Goal: Information Seeking & Learning: Learn about a topic

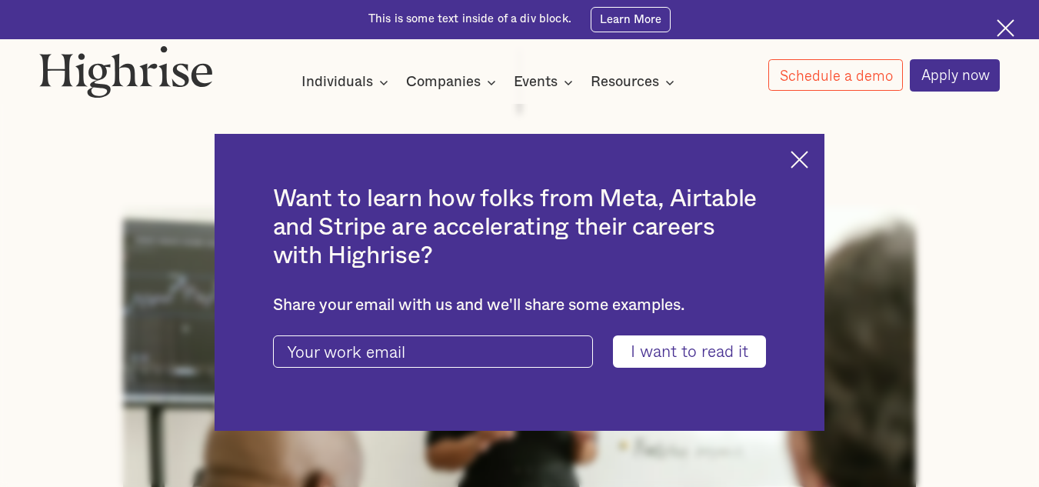
scroll to position [385, 0]
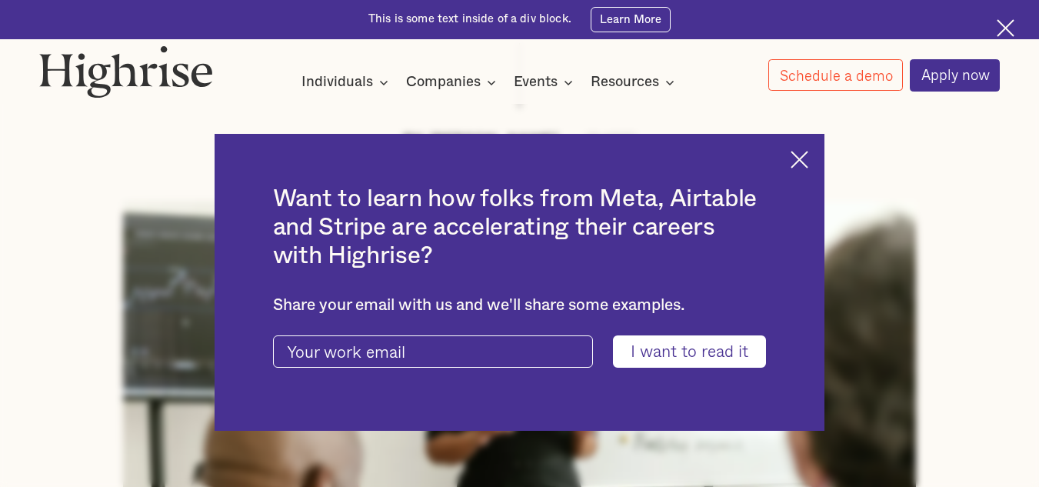
click at [808, 158] on img at bounding box center [800, 160] width 18 height 18
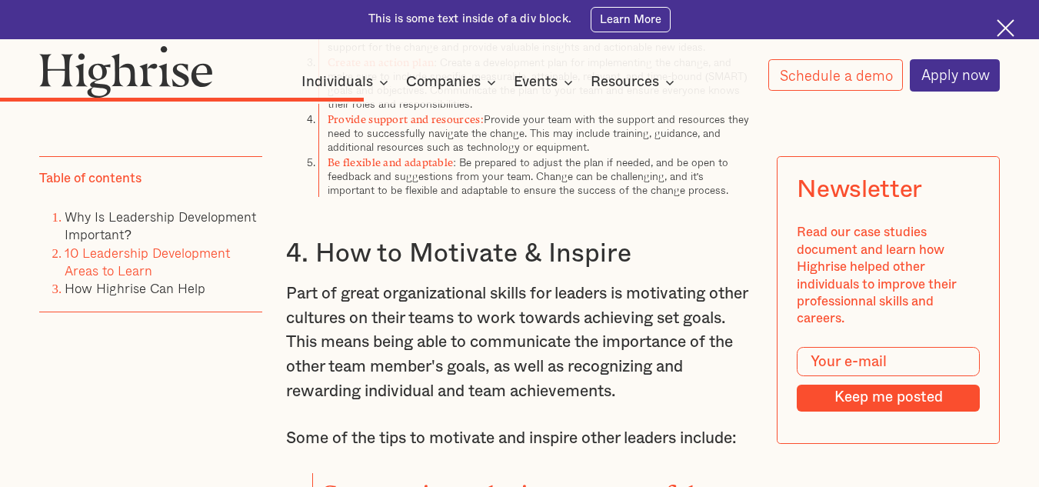
scroll to position [7044, 0]
click at [448, 295] on p "Part of great organizational skills for leaders is motivating other cultures on…" at bounding box center [519, 342] width 467 height 122
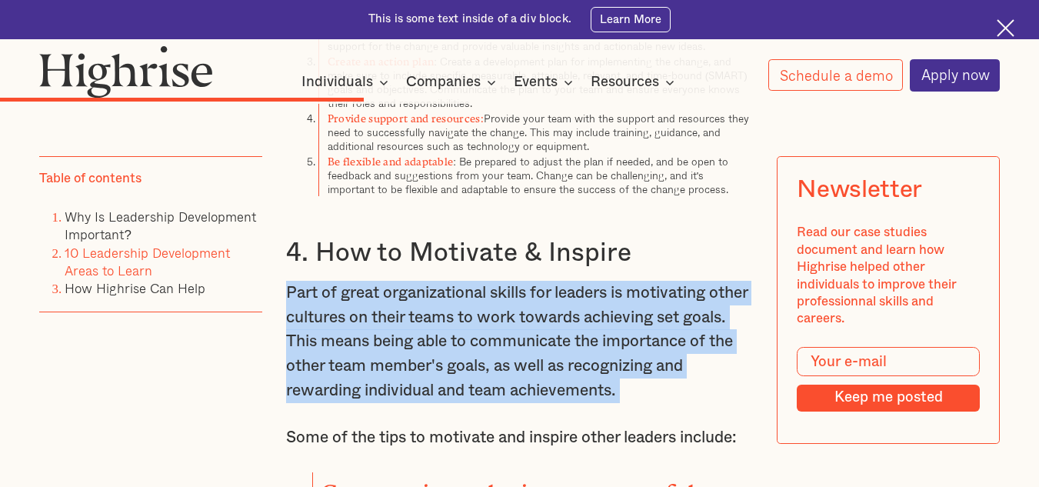
click at [448, 295] on p "Part of great organizational skills for leaders is motivating other cultures on…" at bounding box center [519, 342] width 467 height 122
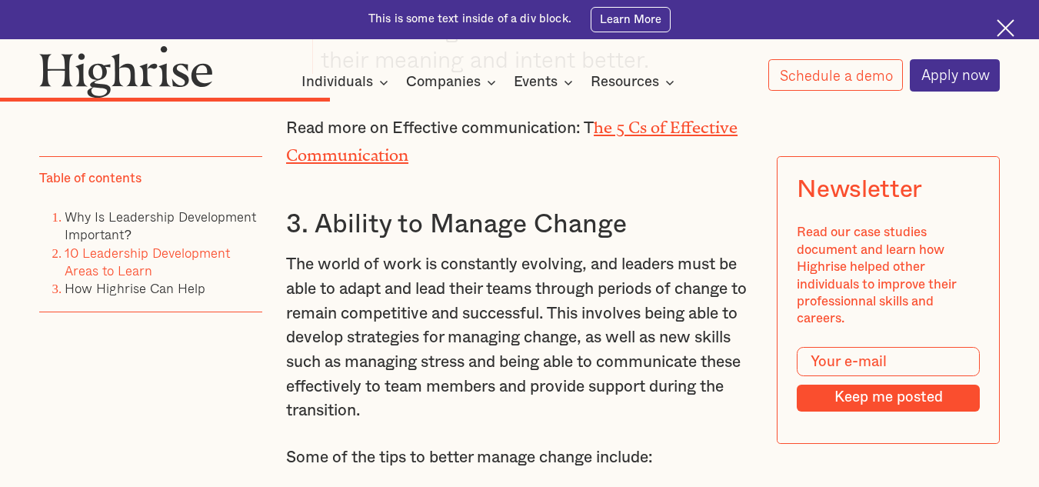
scroll to position [6502, 0]
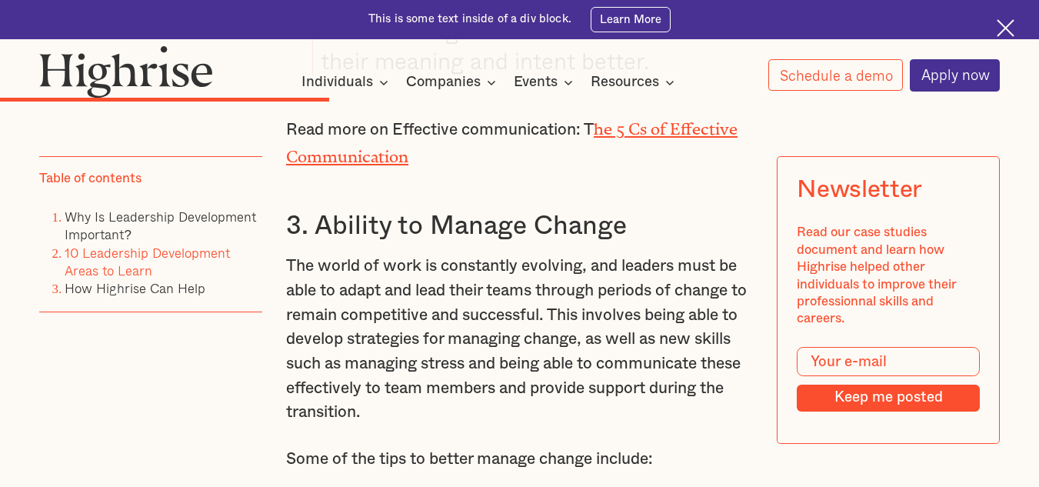
click at [448, 295] on p "The world of work is constantly evolving, and leaders must be able to adapt and…" at bounding box center [519, 339] width 467 height 171
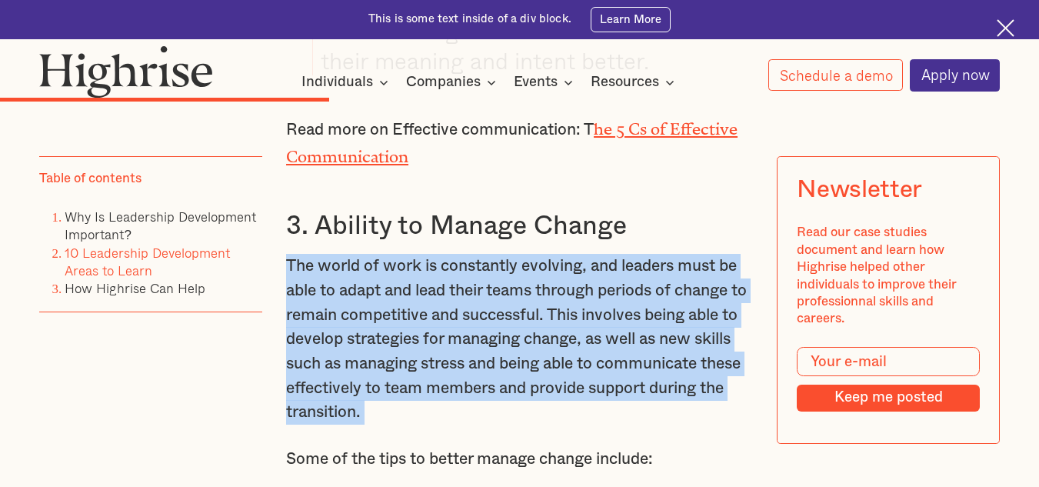
click at [448, 295] on p "The world of work is constantly evolving, and leaders must be able to adapt and…" at bounding box center [519, 339] width 467 height 171
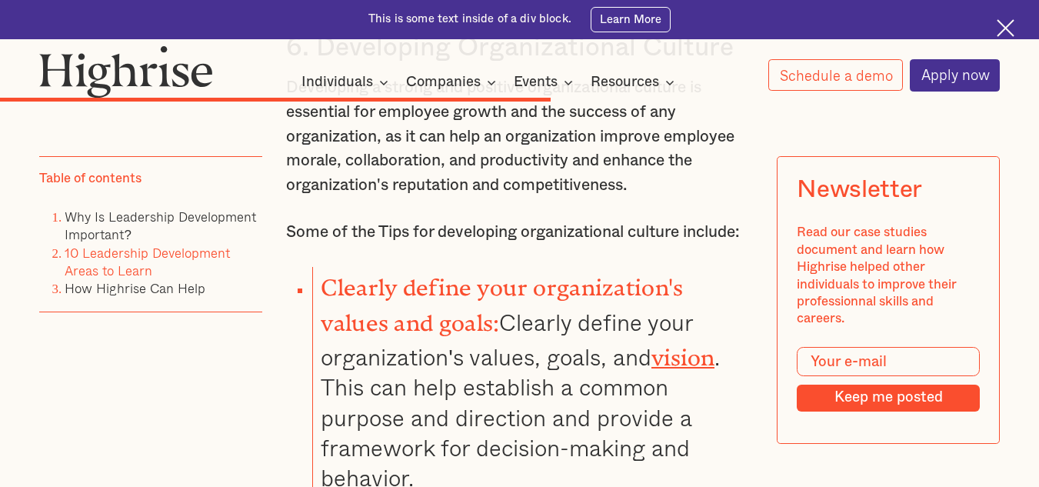
scroll to position [9901, 0]
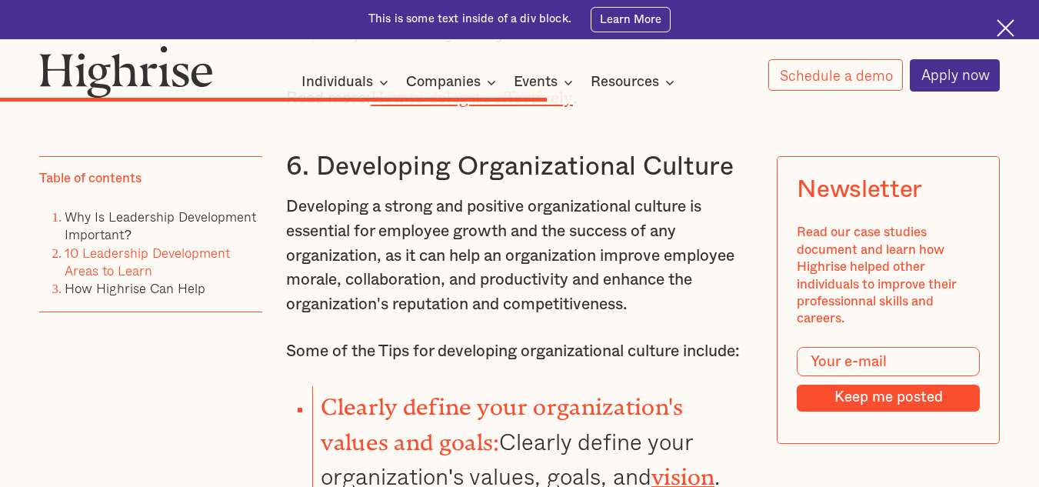
click at [463, 251] on p "Developing a strong and positive organizational culture is essential for employ…" at bounding box center [519, 256] width 467 height 122
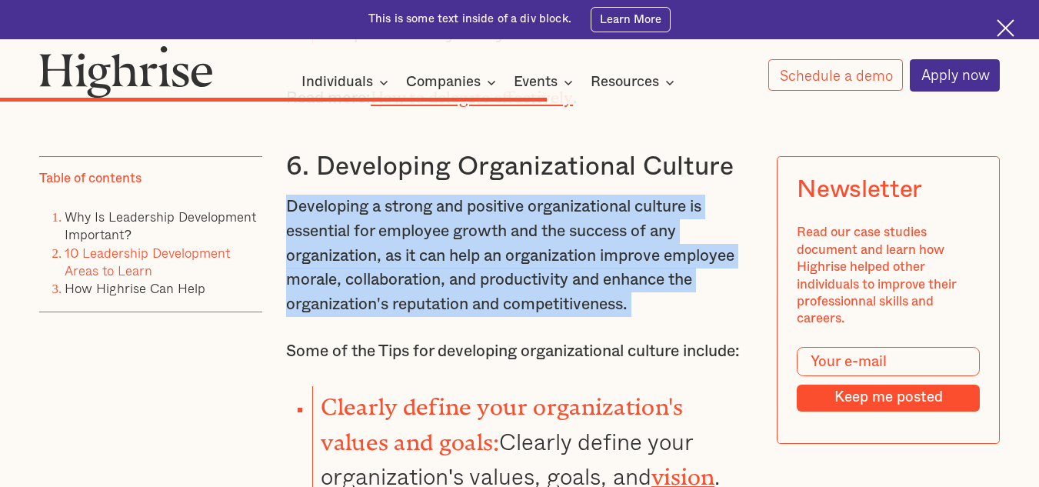
click at [463, 251] on p "Developing a strong and positive organizational culture is essential for employ…" at bounding box center [519, 256] width 467 height 122
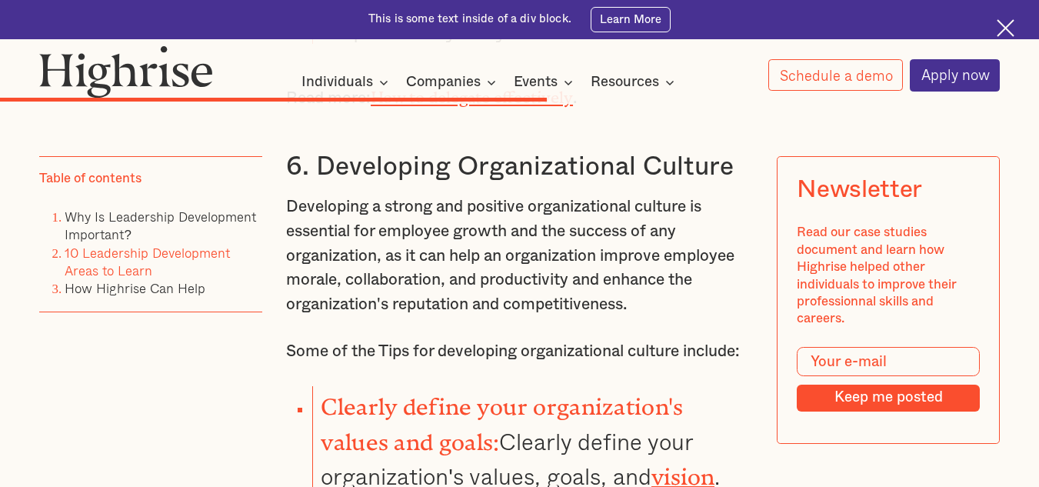
click at [463, 251] on p "Developing a strong and positive organizational culture is essential for employ…" at bounding box center [519, 256] width 467 height 122
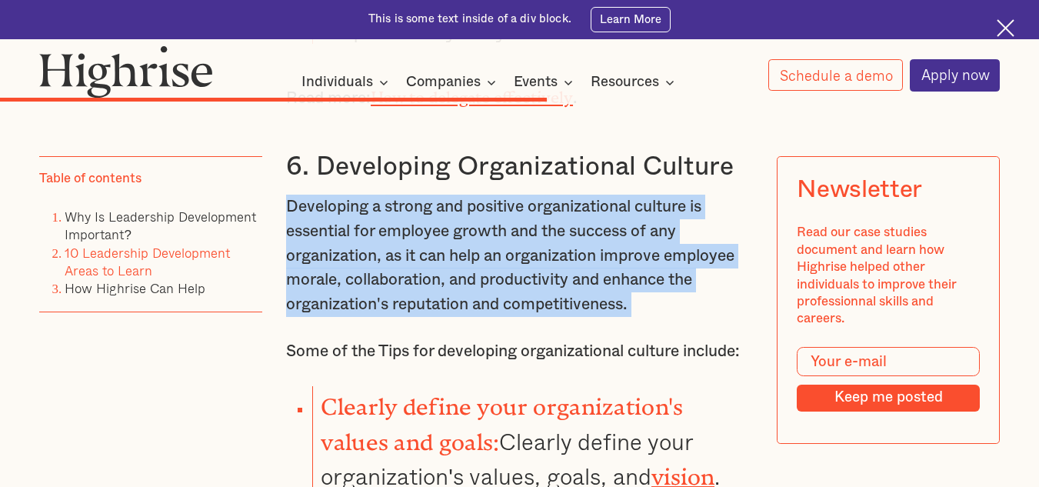
click at [463, 251] on p "Developing a strong and positive organizational culture is essential for employ…" at bounding box center [519, 256] width 467 height 122
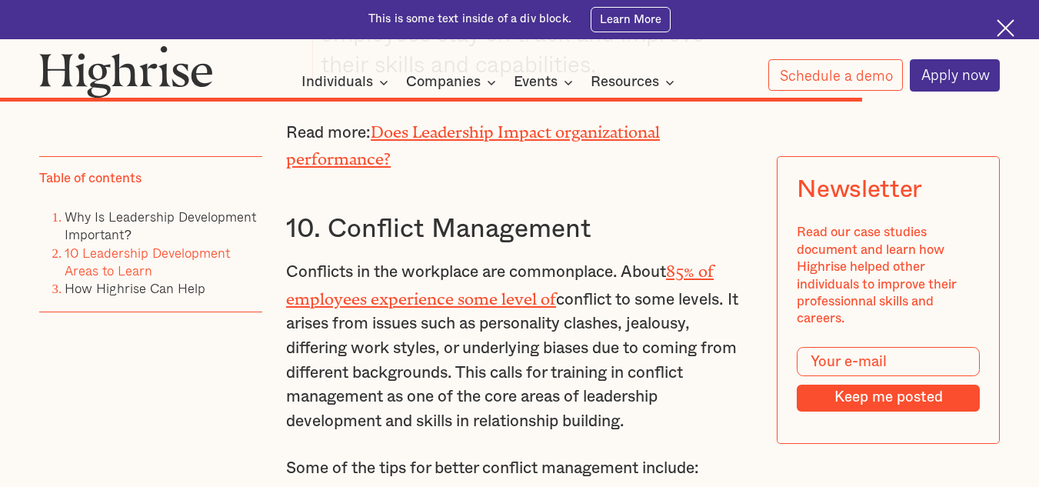
scroll to position [14826, 0]
